Goal: Task Accomplishment & Management: Complete application form

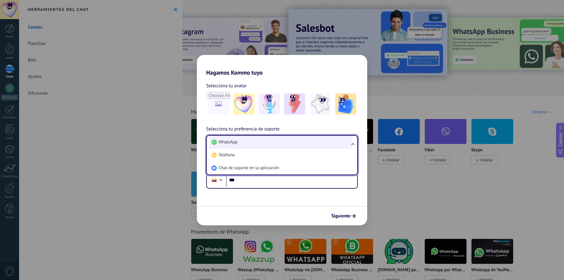
click at [237, 141] on span "WhatsApp" at bounding box center [228, 142] width 19 height 6
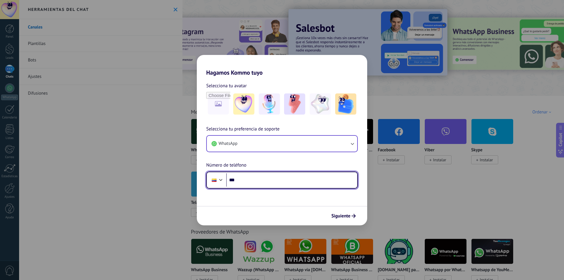
click at [258, 183] on input "***" at bounding box center [291, 180] width 131 height 14
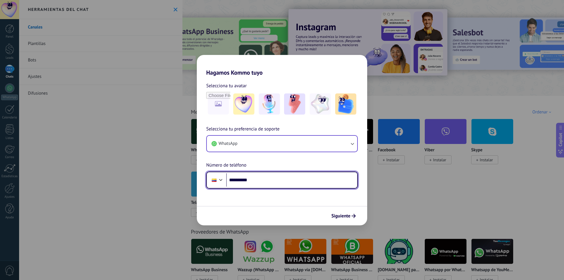
click at [271, 181] on input "**********" at bounding box center [291, 180] width 131 height 14
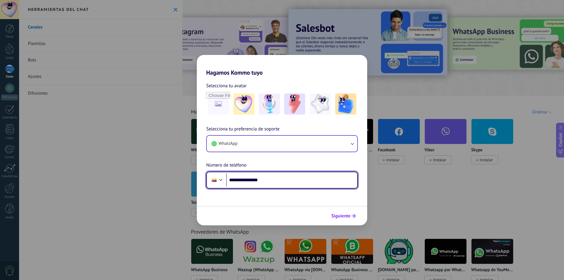
type input "**********"
click at [349, 217] on span "Siguiente" at bounding box center [341, 216] width 19 height 4
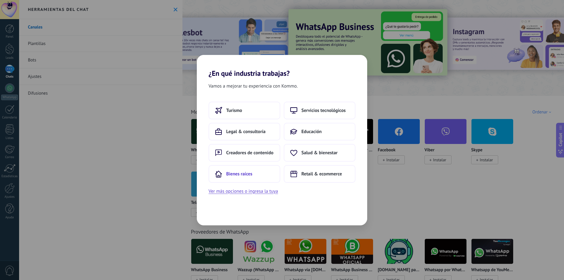
click at [241, 176] on span "Bienes raíces" at bounding box center [239, 174] width 26 height 6
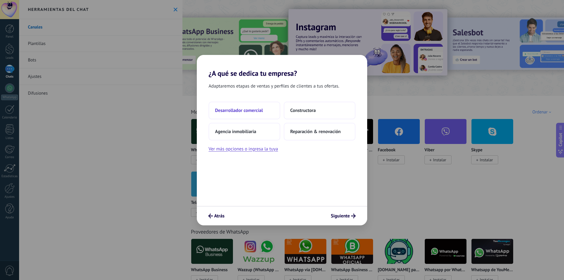
click at [253, 111] on span "Desarrollador comercial" at bounding box center [239, 111] width 48 height 6
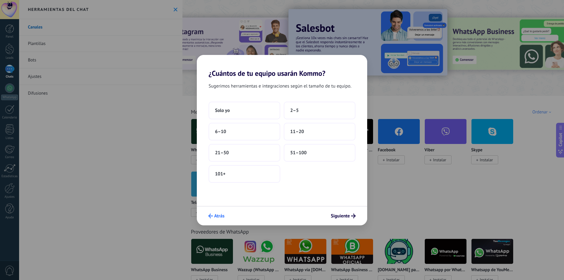
click at [208, 215] on button "Atrás" at bounding box center [216, 216] width 21 height 10
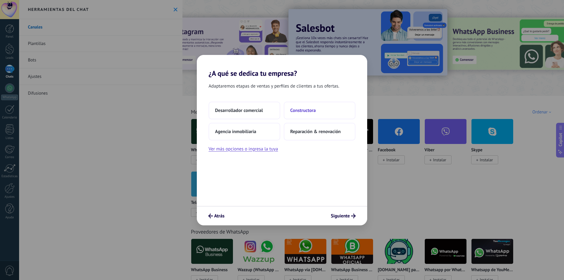
click at [296, 112] on span "Constructora" at bounding box center [303, 111] width 26 height 6
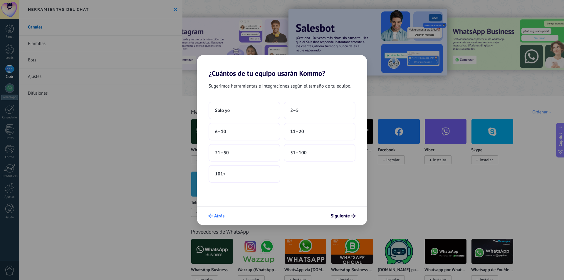
click at [213, 217] on icon "submit" at bounding box center [210, 216] width 5 height 5
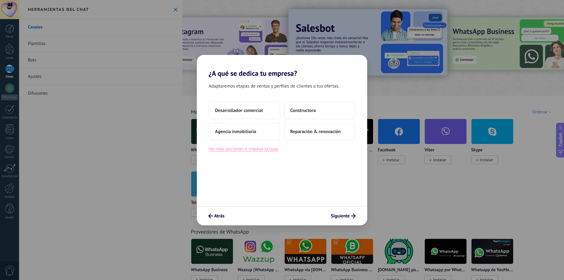
click at [244, 150] on button "Ver más opciones o ingresa la tuya" at bounding box center [243, 149] width 69 height 8
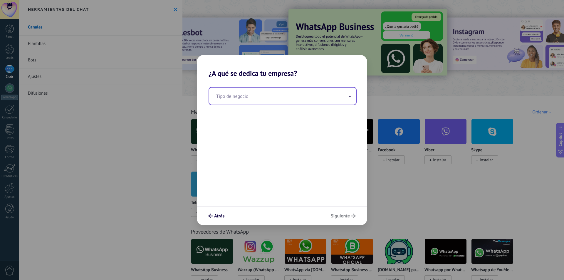
click at [252, 97] on input "text" at bounding box center [282, 96] width 147 height 17
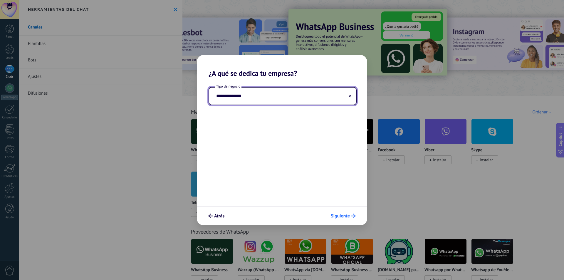
type input "**********"
click at [341, 211] on button "Siguiente" at bounding box center [343, 216] width 30 height 10
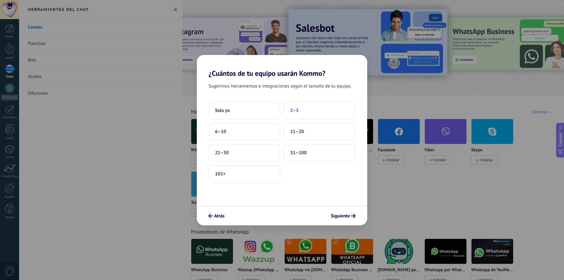
click at [296, 108] on span "2–5" at bounding box center [294, 111] width 9 height 6
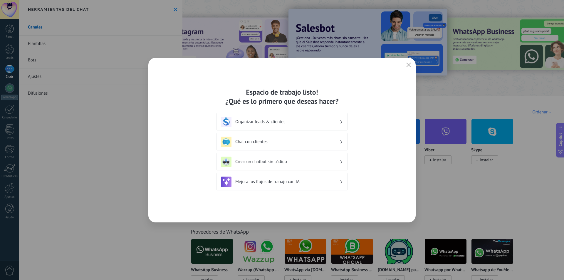
click at [278, 123] on h3 "Organizar leads & clientes" at bounding box center [287, 122] width 104 height 6
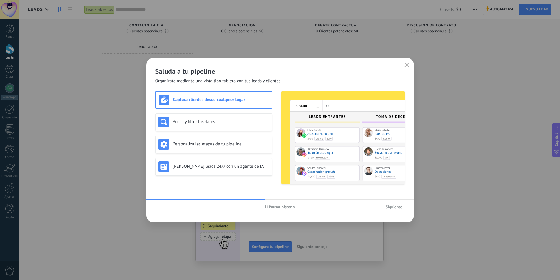
click at [396, 208] on span "Siguiente" at bounding box center [394, 207] width 17 height 4
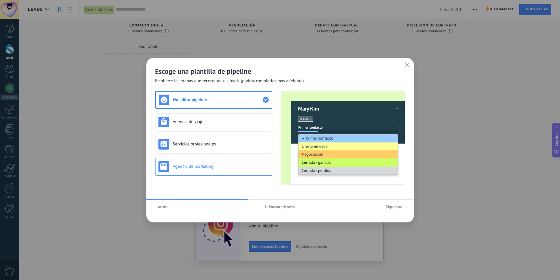
click at [210, 167] on h3 "Agencia de marketing" at bounding box center [221, 167] width 96 height 6
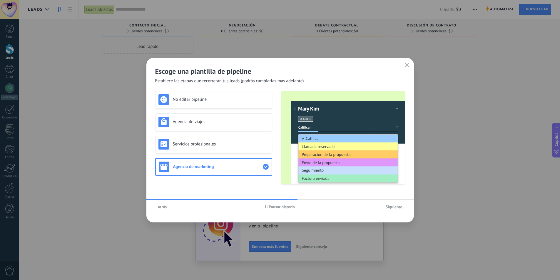
click at [401, 205] on span "Siguiente" at bounding box center [394, 207] width 17 height 4
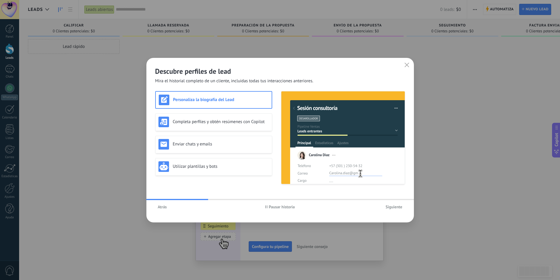
click at [401, 205] on span "Siguiente" at bounding box center [394, 207] width 17 height 4
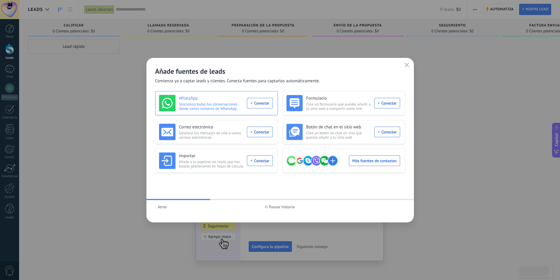
click at [264, 103] on div "WhatsApp Sincroniza todas tus conversaciones desde varios números de WhatsApp. …" at bounding box center [216, 103] width 114 height 16
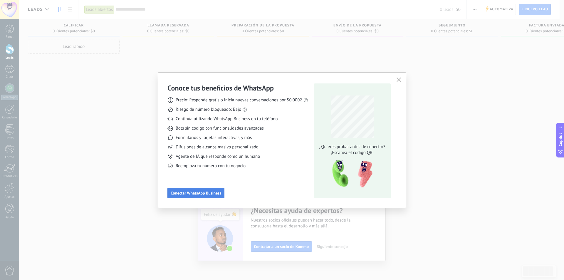
click at [215, 194] on span "Conectar WhatsApp Business" at bounding box center [196, 193] width 51 height 4
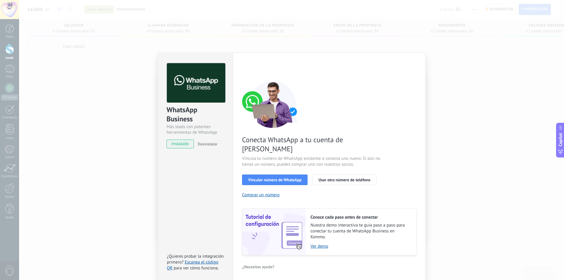
click at [177, 145] on span "instalado" at bounding box center [180, 144] width 27 height 9
click at [329, 178] on span "Usar otro número de teléfono" at bounding box center [345, 180] width 52 height 4
